Goal: Task Accomplishment & Management: Complete application form

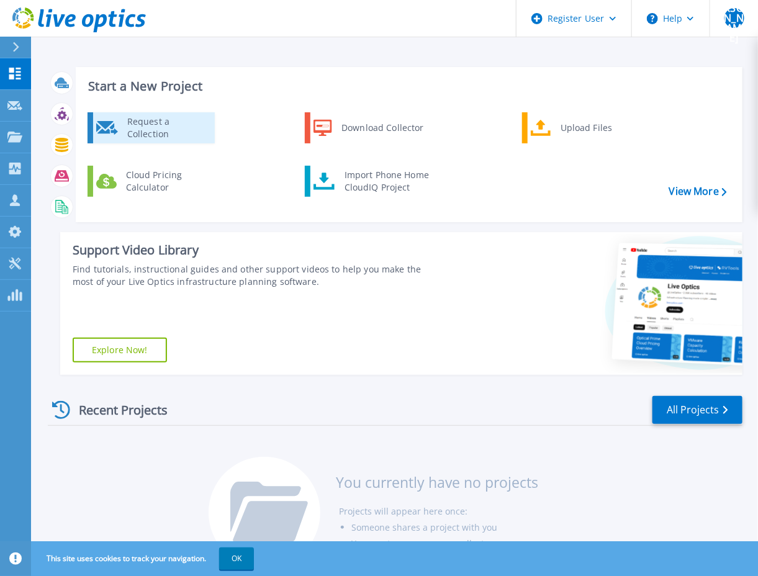
click at [149, 126] on div "Request a Collection" at bounding box center [166, 127] width 91 height 25
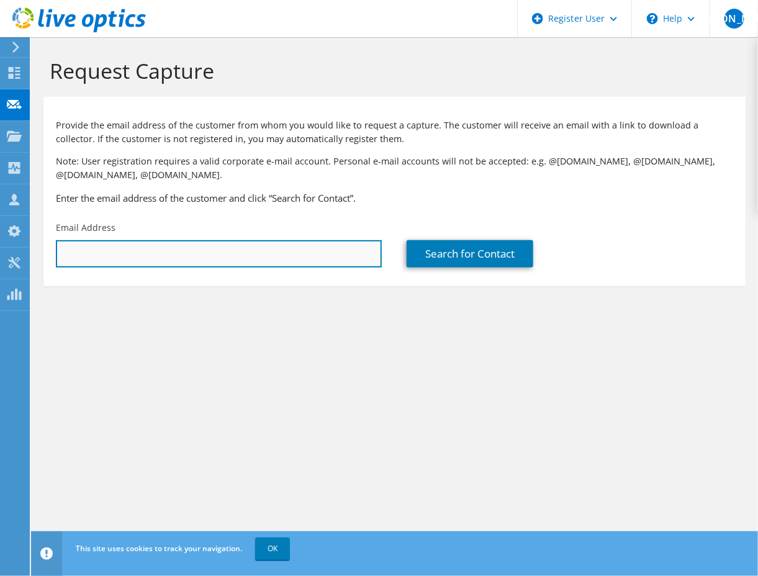
click at [203, 254] on input "text" at bounding box center [219, 253] width 326 height 27
paste input "[EMAIL_ADDRESS][DOMAIN_NAME]>"
type input "[EMAIL_ADDRESS][DOMAIN_NAME]"
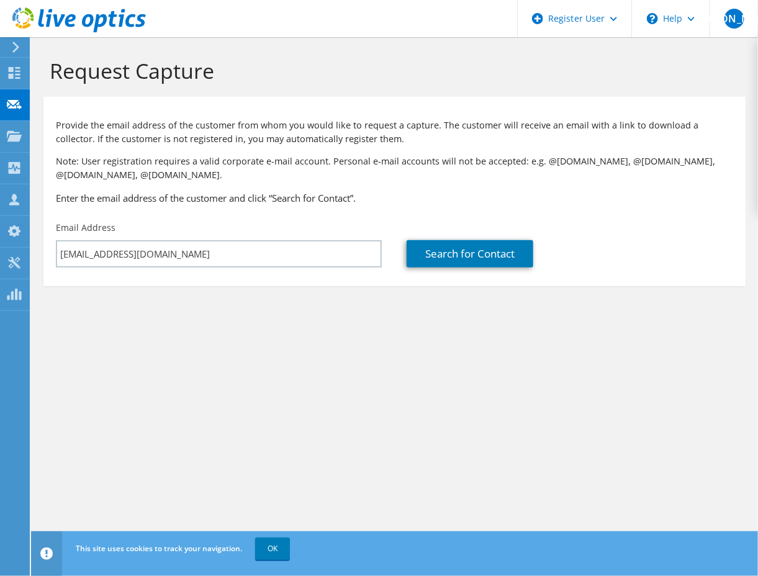
click at [454, 325] on section "Request Capture Provide the email address of the customer from whom you would l…" at bounding box center [394, 192] width 727 height 311
click at [465, 263] on link "Search for Contact" at bounding box center [469, 253] width 127 height 27
type input "PRINT-O-STAT, INC"
type input "[PERSON_NAME]"
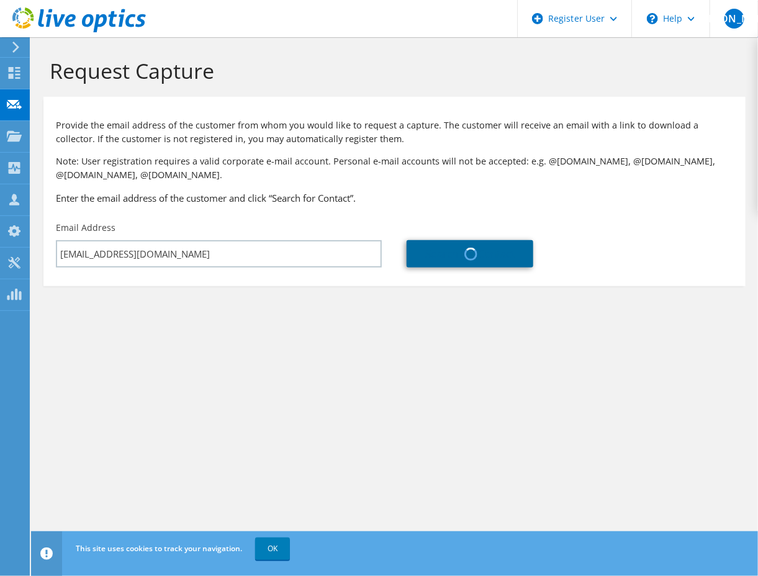
type input "[GEOGRAPHIC_DATA]"
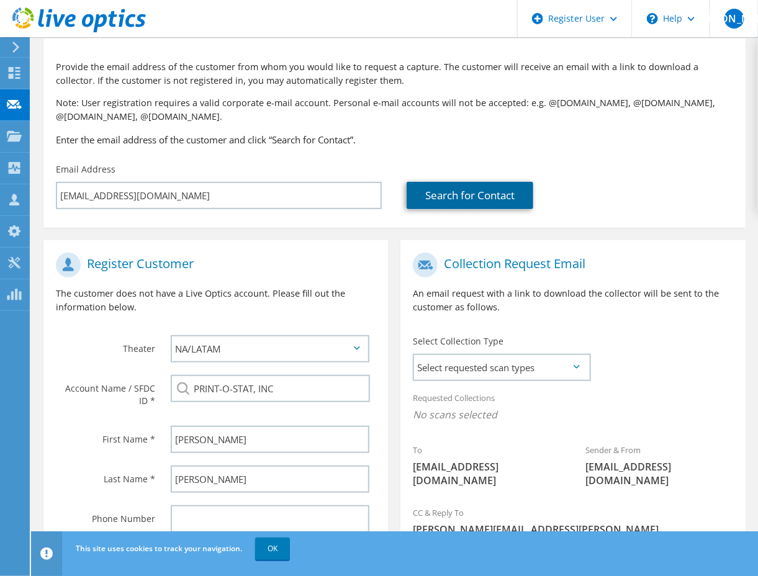
scroll to position [186, 0]
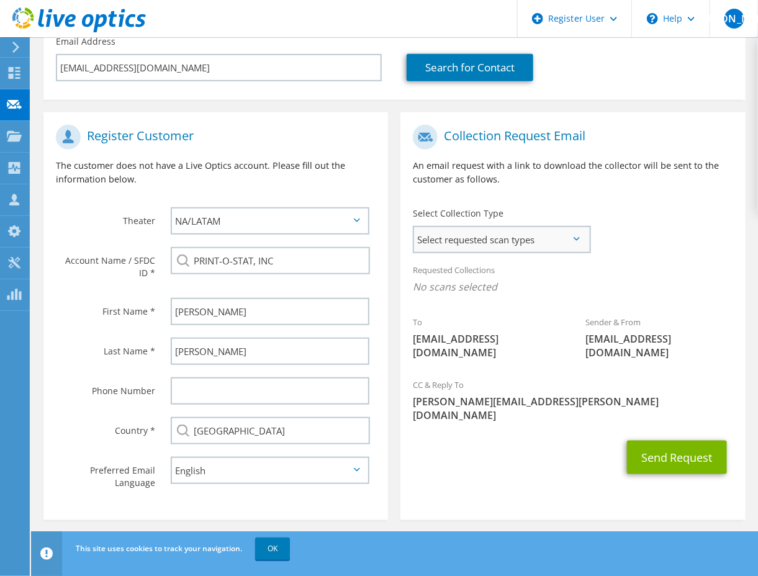
click at [503, 239] on span "Select requested scan types" at bounding box center [501, 239] width 174 height 25
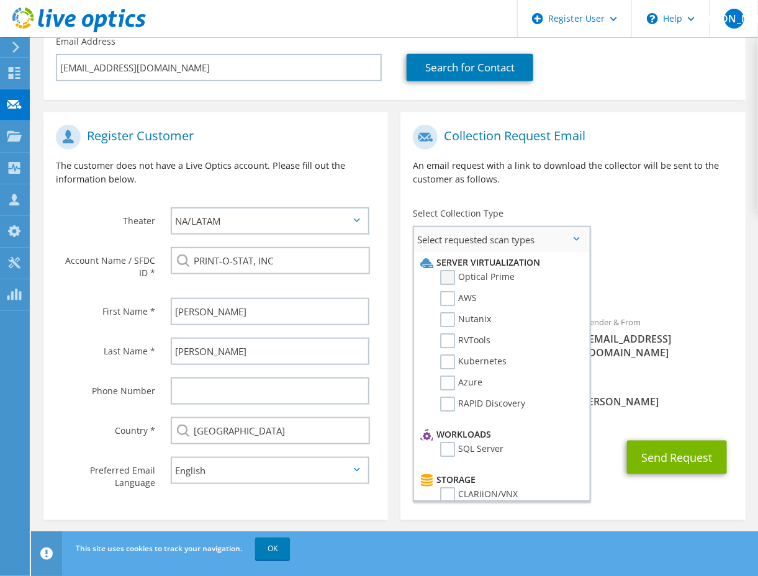
click at [483, 277] on label "Optical Prime" at bounding box center [477, 277] width 74 height 15
click at [0, 0] on input "Optical Prime" at bounding box center [0, 0] width 0 height 0
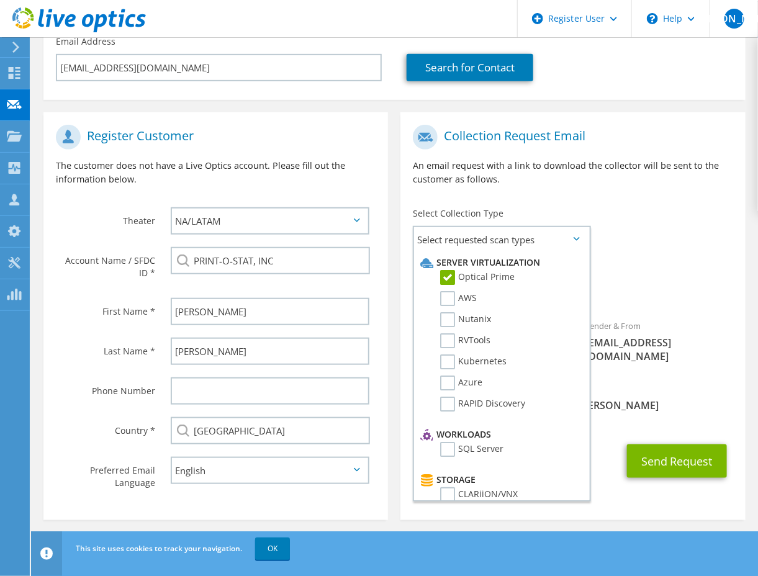
click at [671, 287] on span "Optical Prime" at bounding box center [573, 290] width 320 height 20
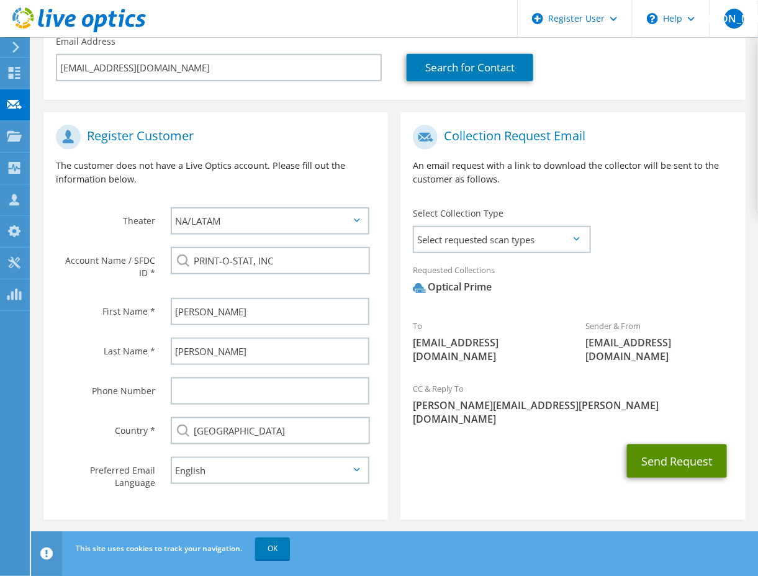
click at [676, 444] on button "Send Request" at bounding box center [677, 461] width 100 height 34
